Goal: Find specific page/section: Find specific page/section

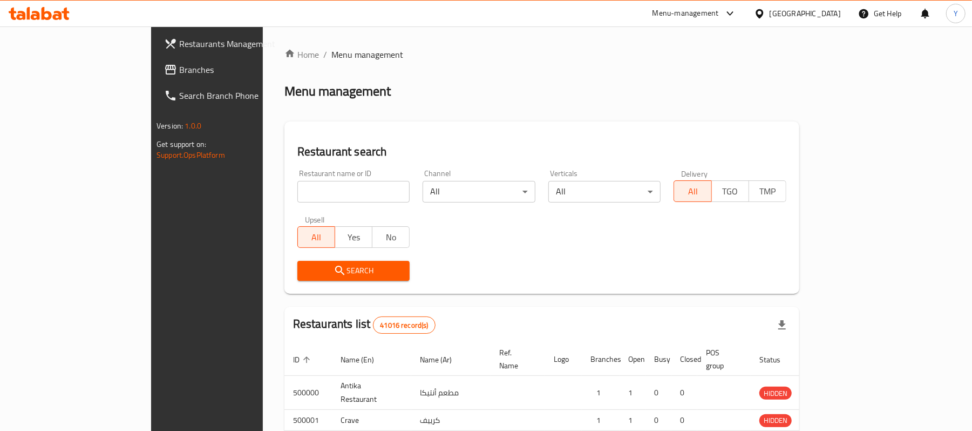
click at [315, 189] on div "Home / Menu management Menu management Restaurant search Restaurant name or ID …" at bounding box center [541, 354] width 515 height 612
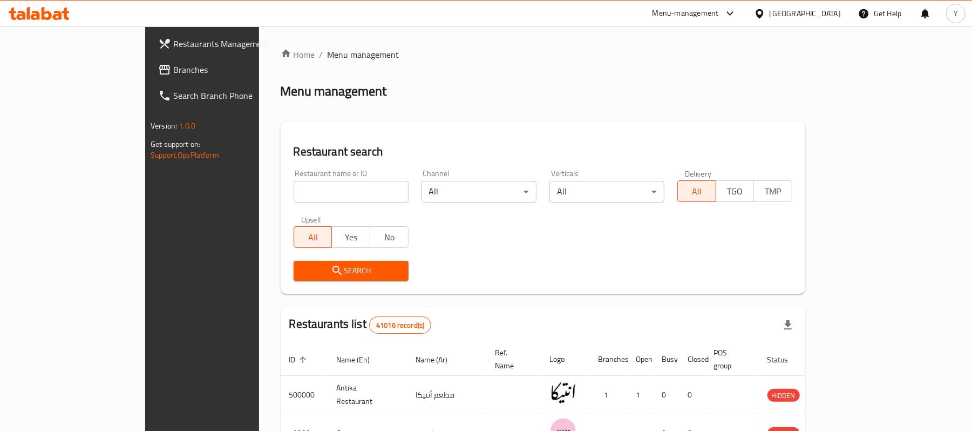
click at [315, 189] on input "search" at bounding box center [351, 192] width 115 height 22
type input "h"
type input "طاحون"
click button "Search" at bounding box center [351, 271] width 115 height 20
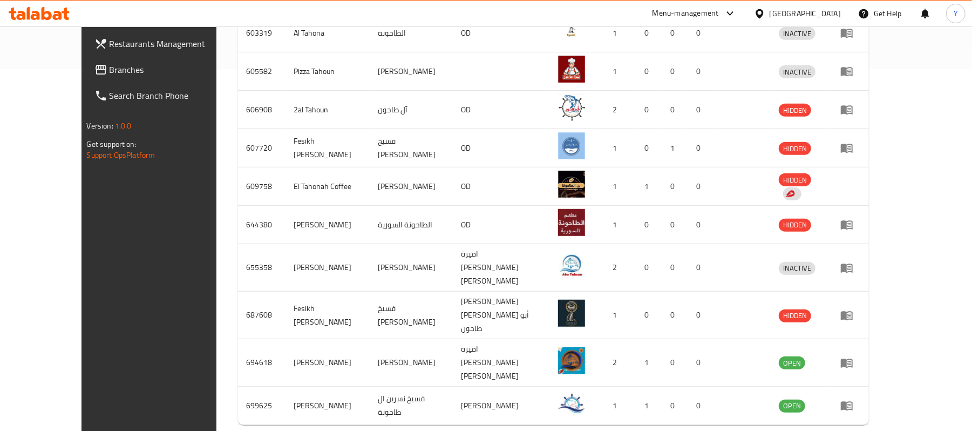
scroll to position [375, 0]
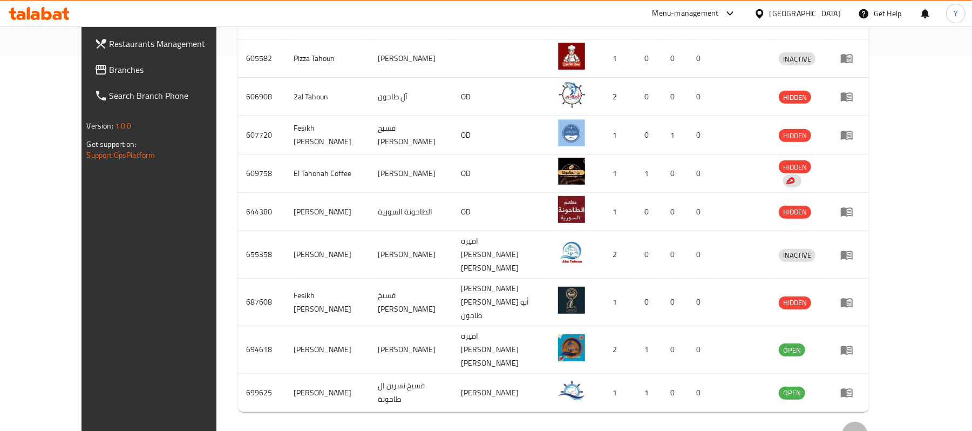
click at [868, 422] on button "Next page" at bounding box center [855, 435] width 26 height 26
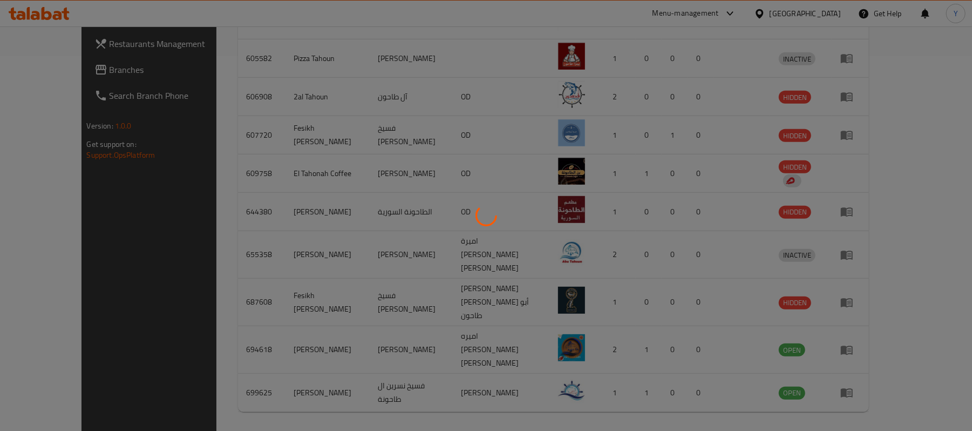
scroll to position [30, 0]
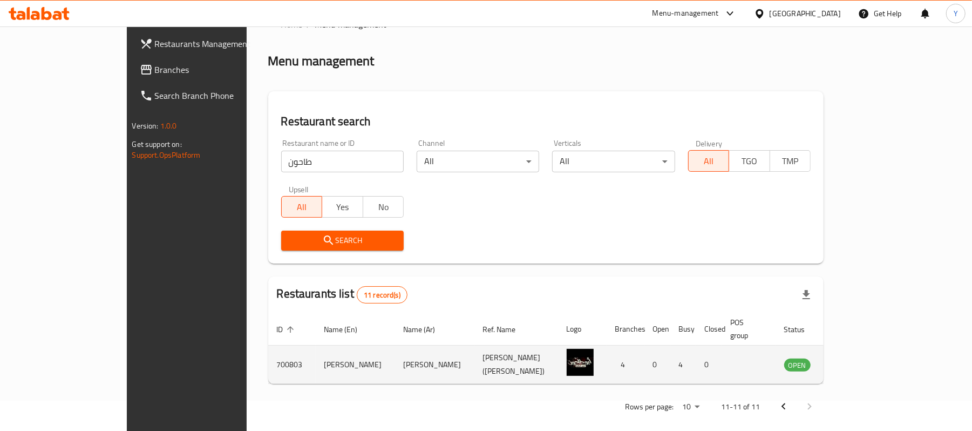
click at [316, 357] on td "[PERSON_NAME]" at bounding box center [355, 364] width 79 height 38
copy td "[PERSON_NAME]"
click at [268, 350] on td "700803" at bounding box center [292, 364] width 48 height 38
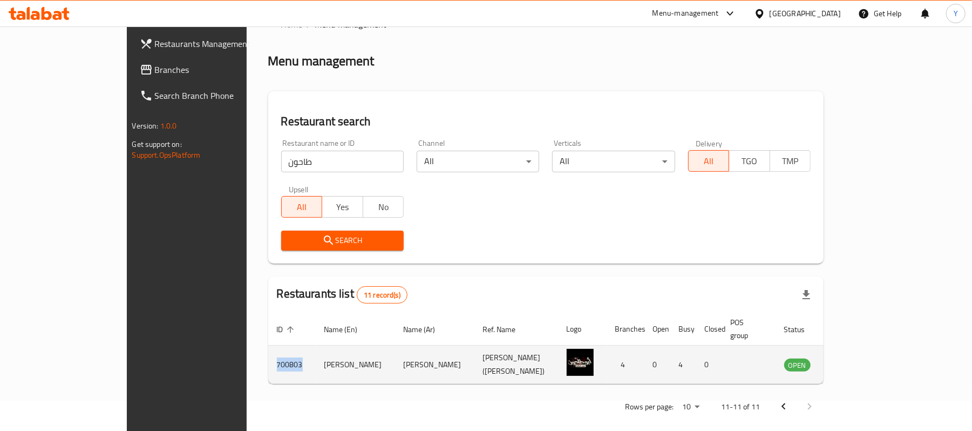
click at [268, 350] on td "700803" at bounding box center [292, 364] width 48 height 38
copy td "700803"
